Goal: Information Seeking & Learning: Learn about a topic

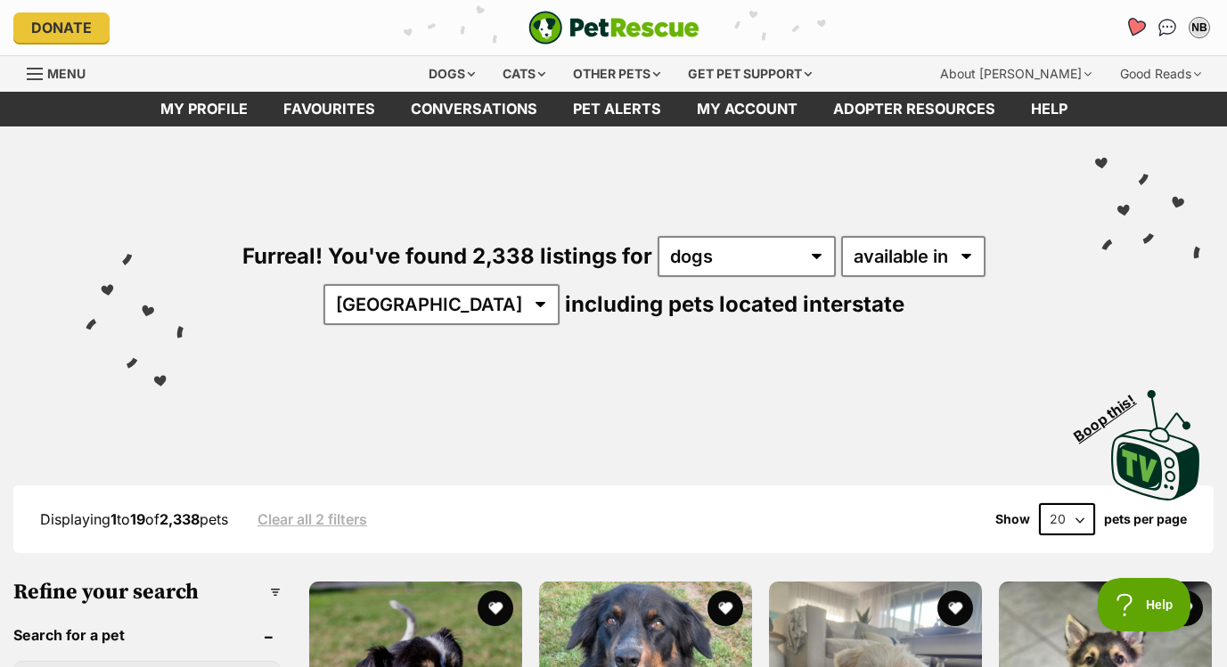
click at [1131, 23] on icon "Favourites" at bounding box center [1135, 27] width 21 height 20
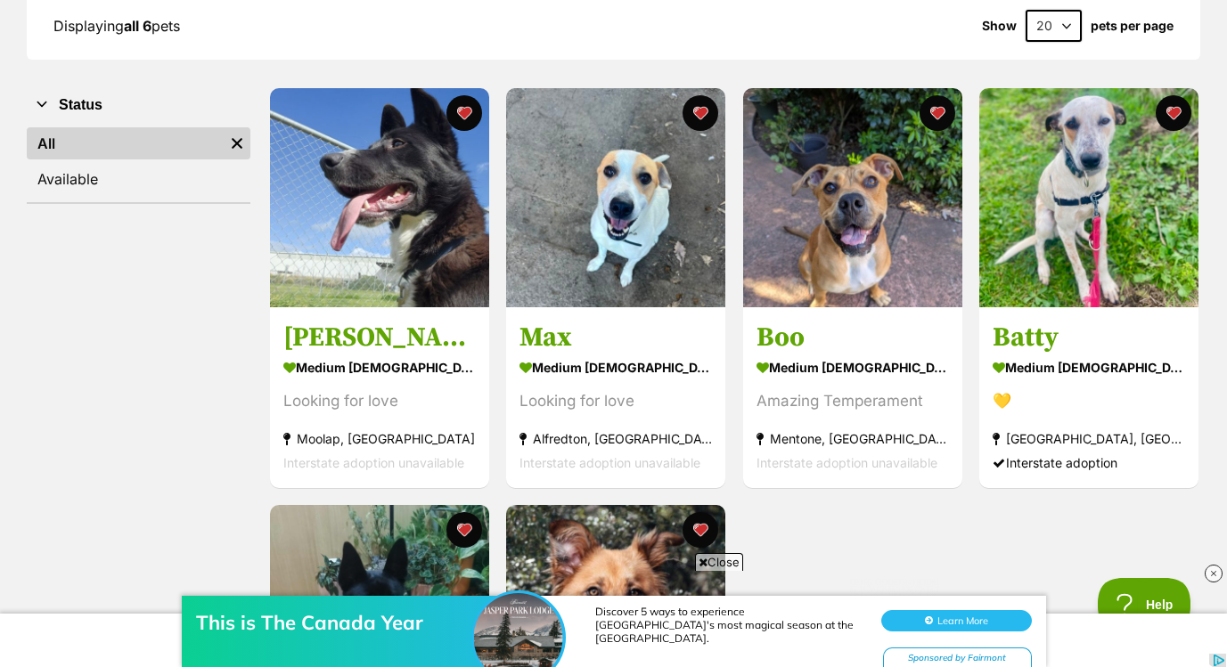
scroll to position [266, 0]
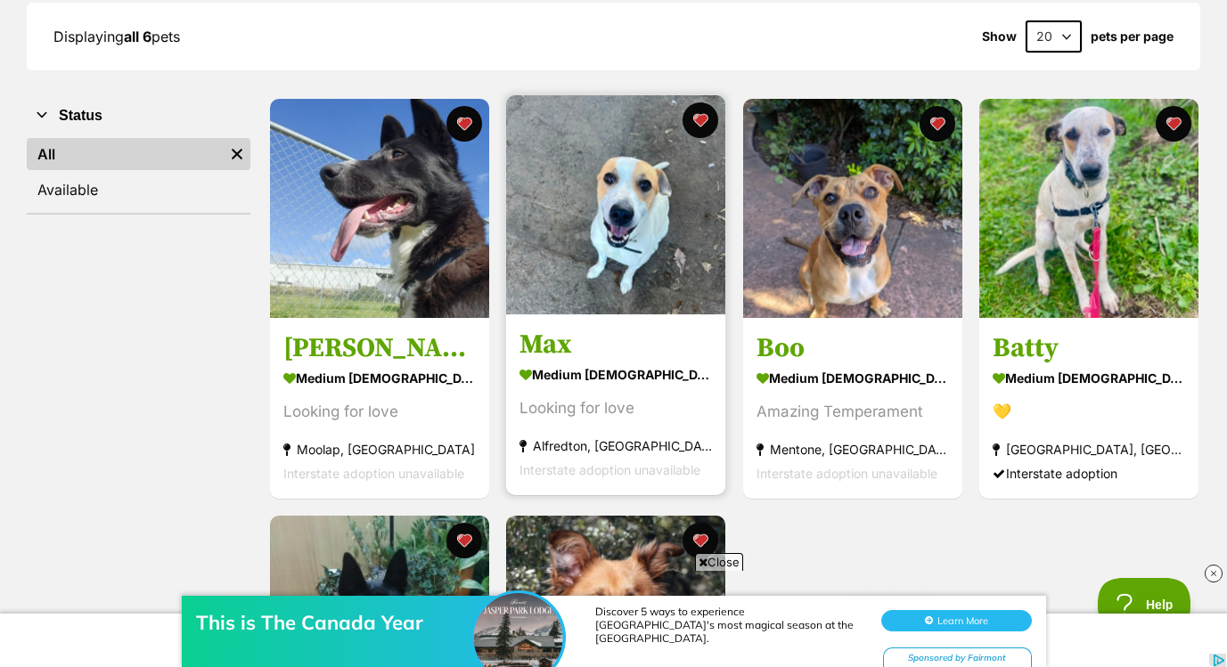
click at [586, 254] on img at bounding box center [615, 204] width 219 height 219
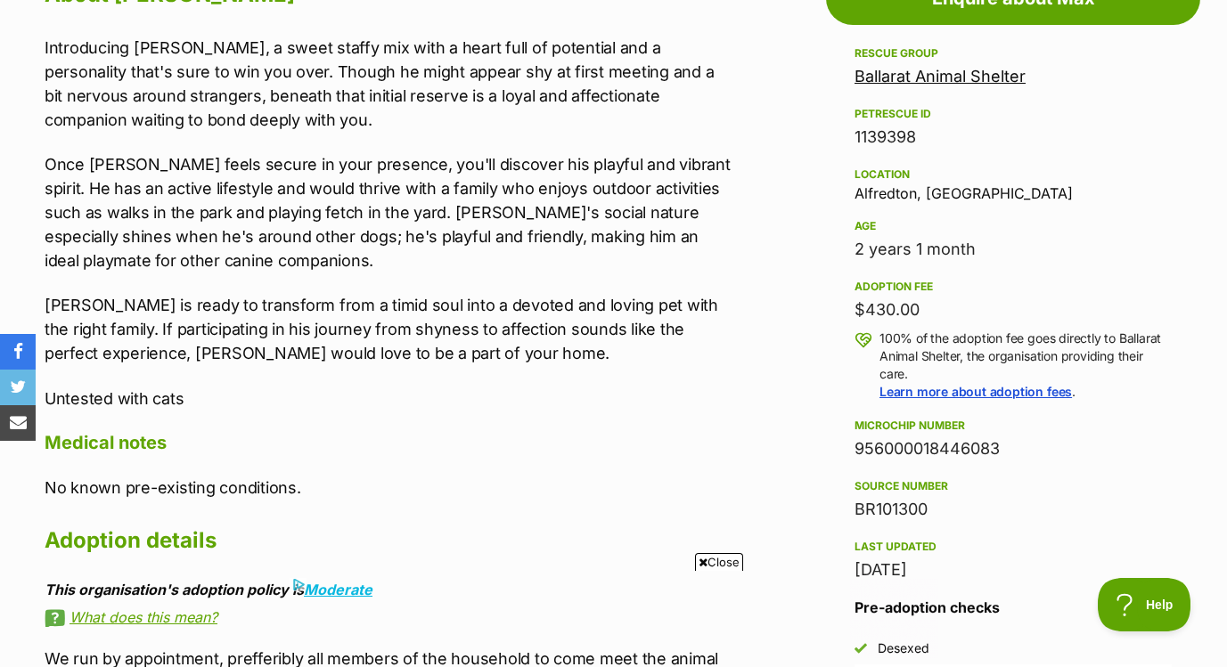
click at [932, 78] on link "Ballarat Animal Shelter" at bounding box center [940, 76] width 171 height 19
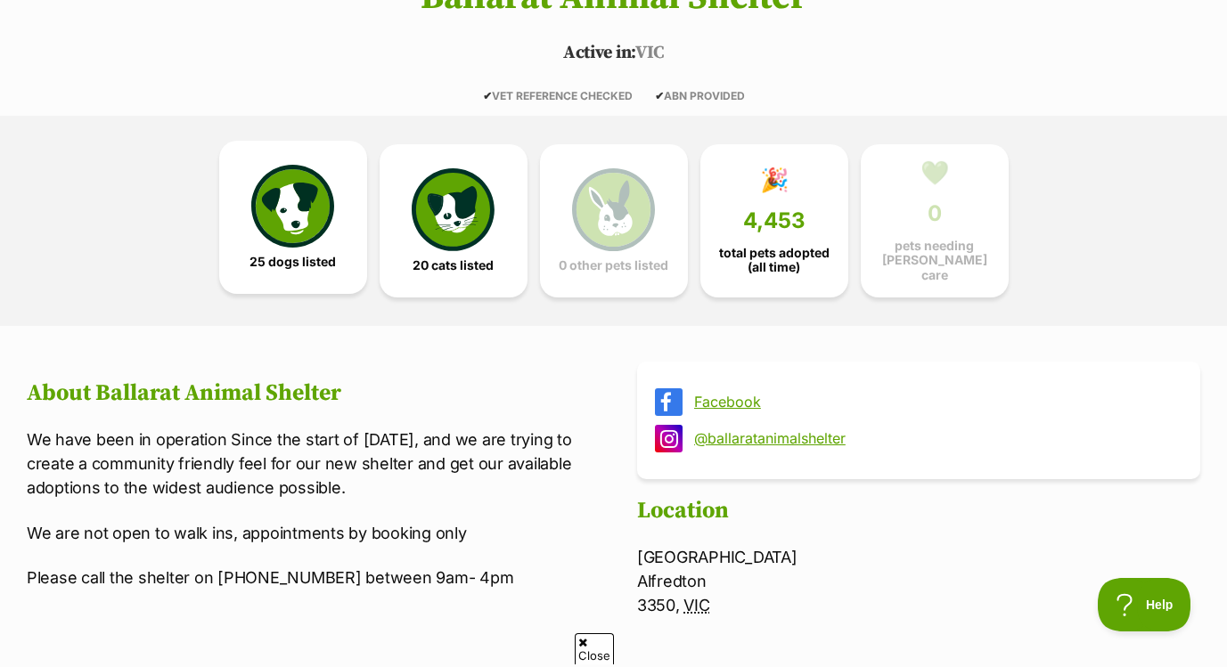
click at [300, 245] on link "25 dogs listed" at bounding box center [293, 217] width 148 height 153
